Goal: Check status: Check status

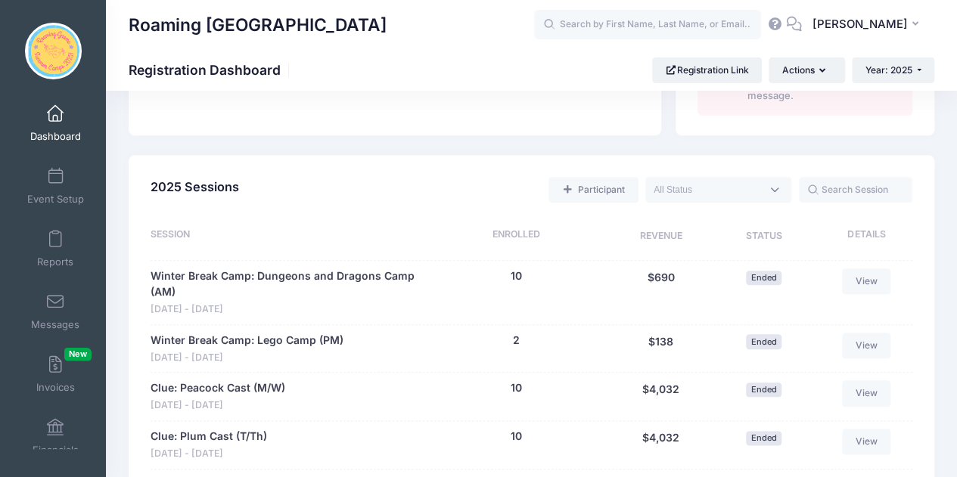
scroll to position [664, 0]
click at [723, 191] on textarea "Search" at bounding box center [707, 191] width 107 height 14
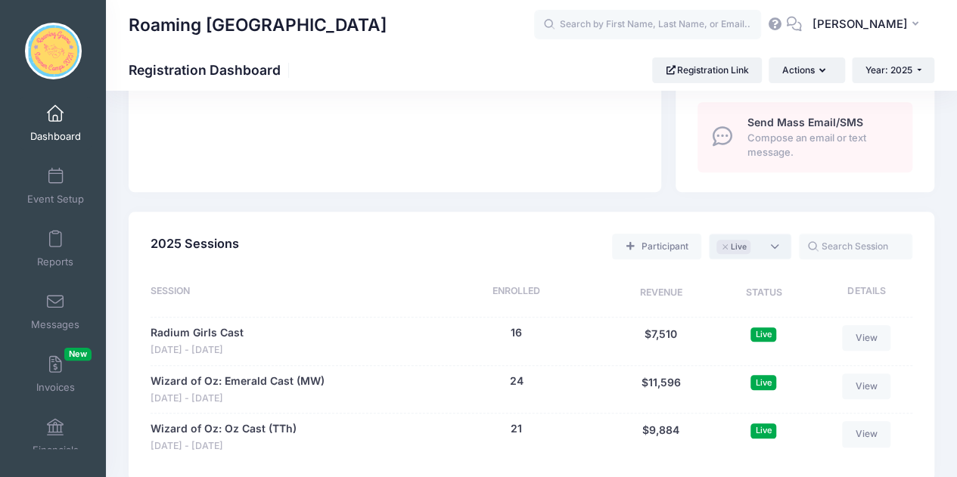
scroll to position [592, 0]
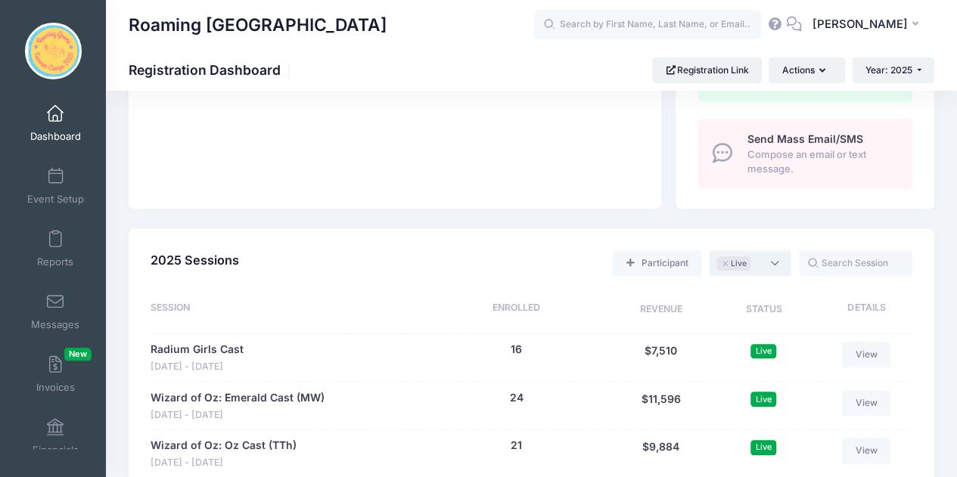
click at [758, 263] on textarea "Search" at bounding box center [757, 263] width 7 height 14
select select "future"
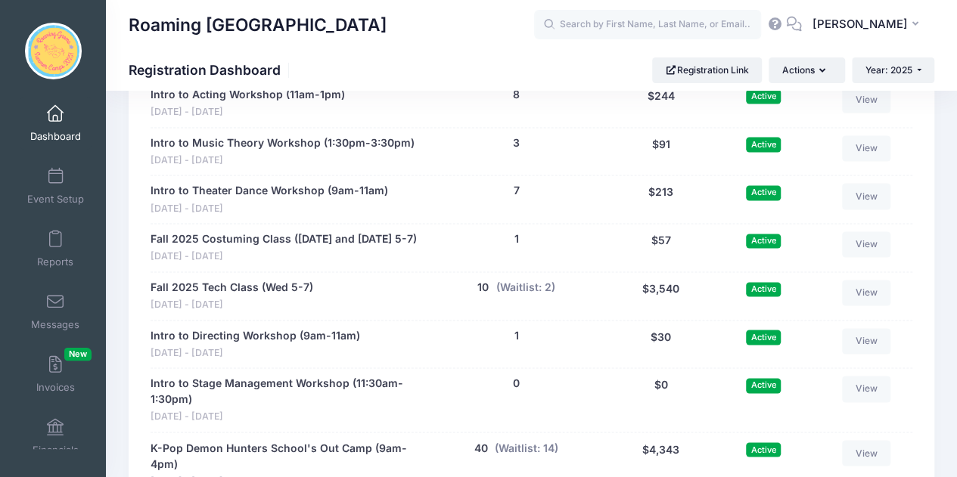
scroll to position [992, 0]
click at [517, 236] on button "1" at bounding box center [516, 239] width 5 height 16
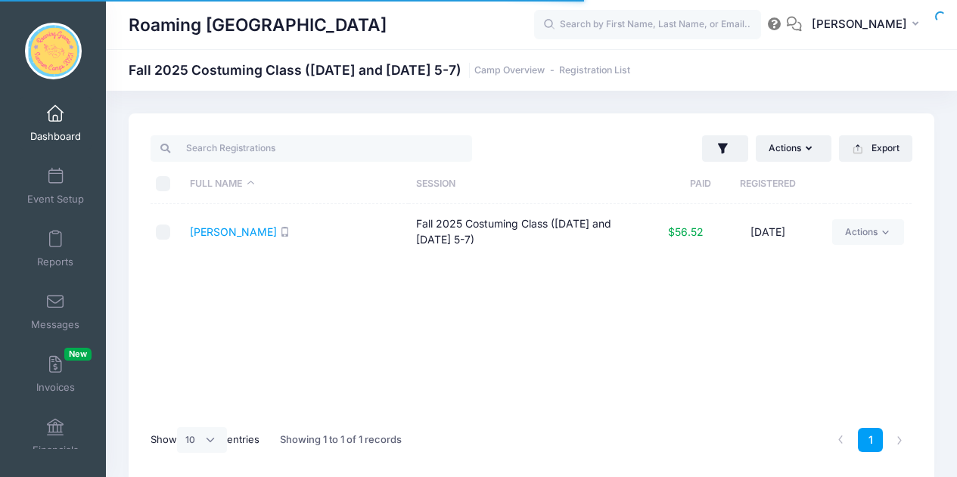
select select "10"
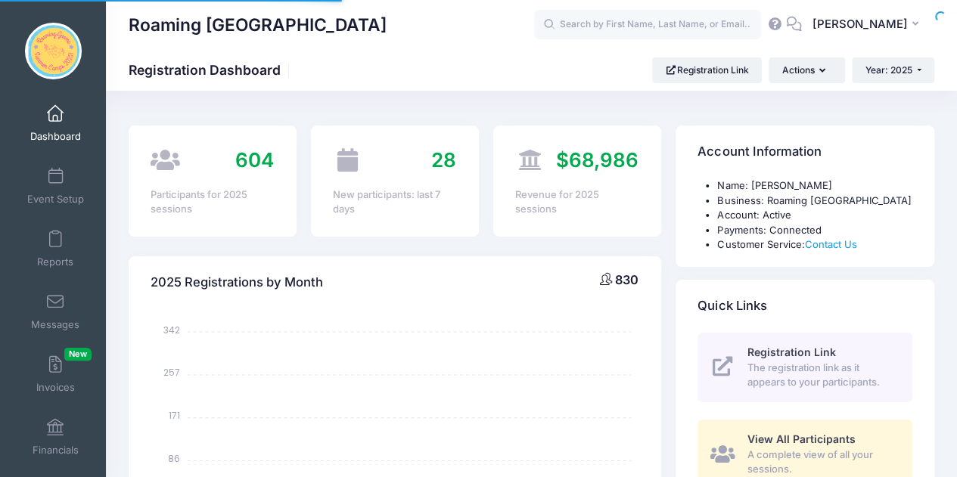
scroll to position [852, 0]
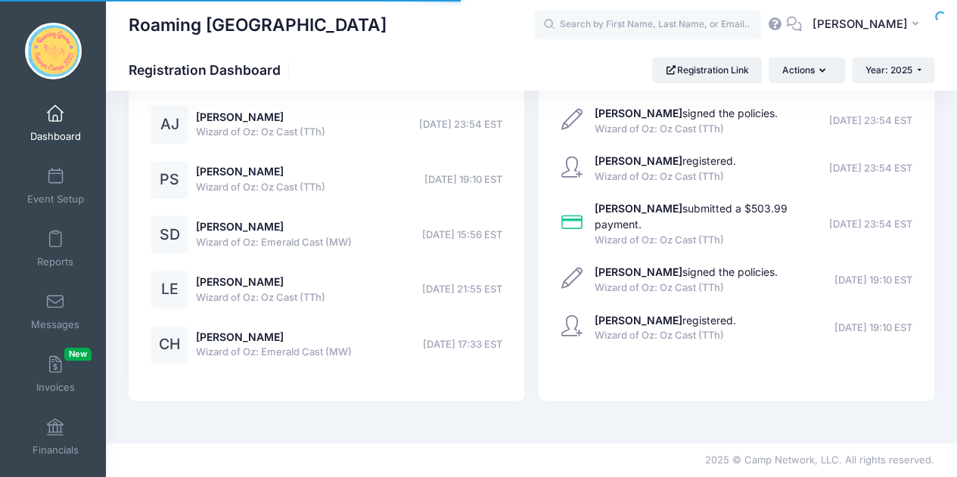
select select
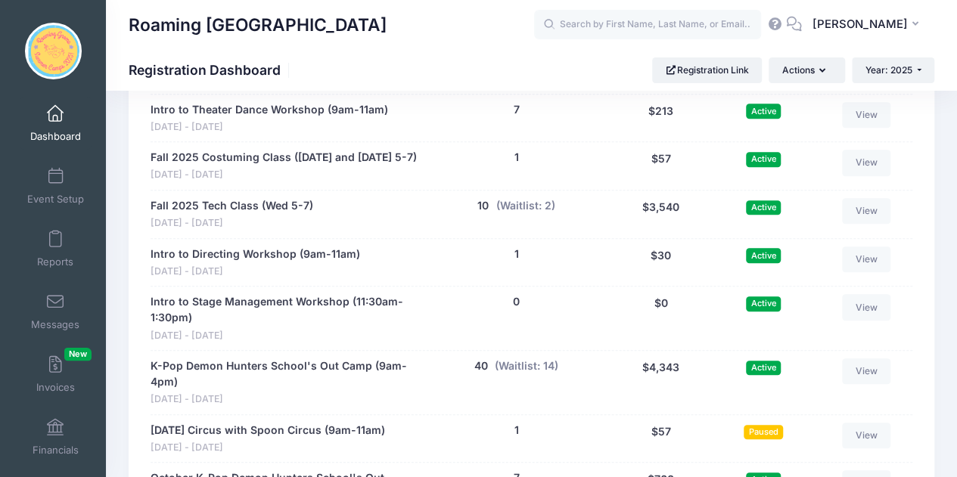
scroll to position [3368, 0]
click at [516, 246] on button "1" at bounding box center [516, 254] width 5 height 16
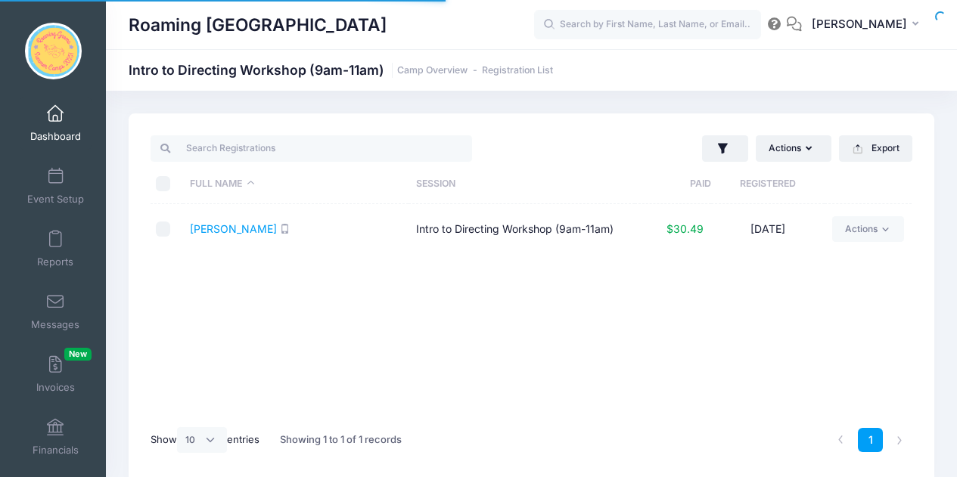
select select "10"
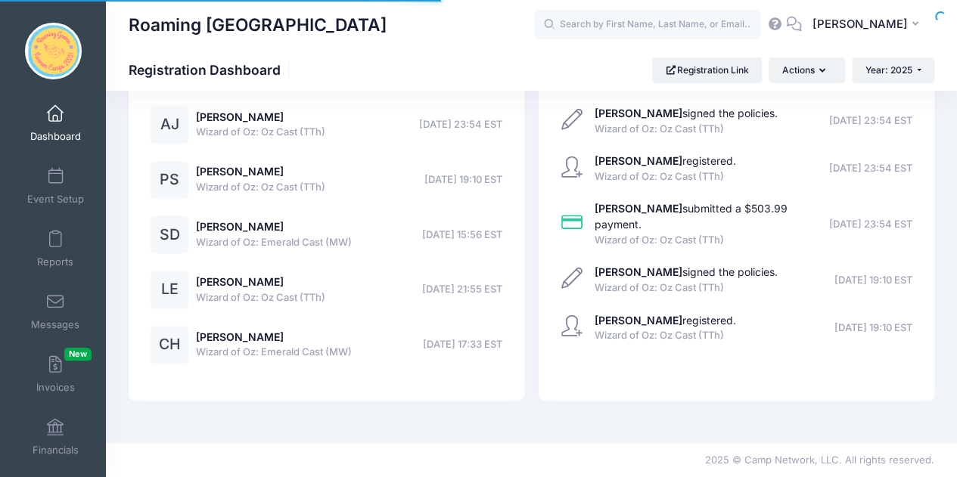
select select
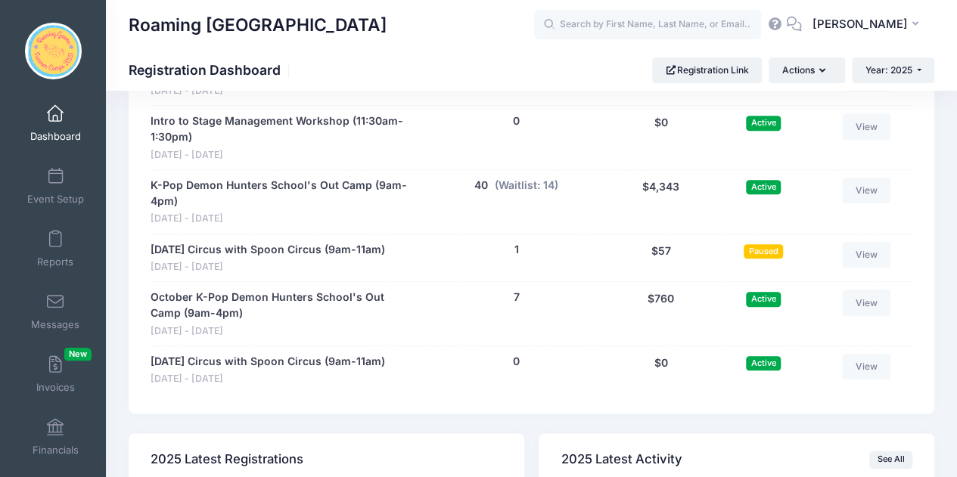
scroll to position [3544, 0]
